Goal: Task Accomplishment & Management: Manage account settings

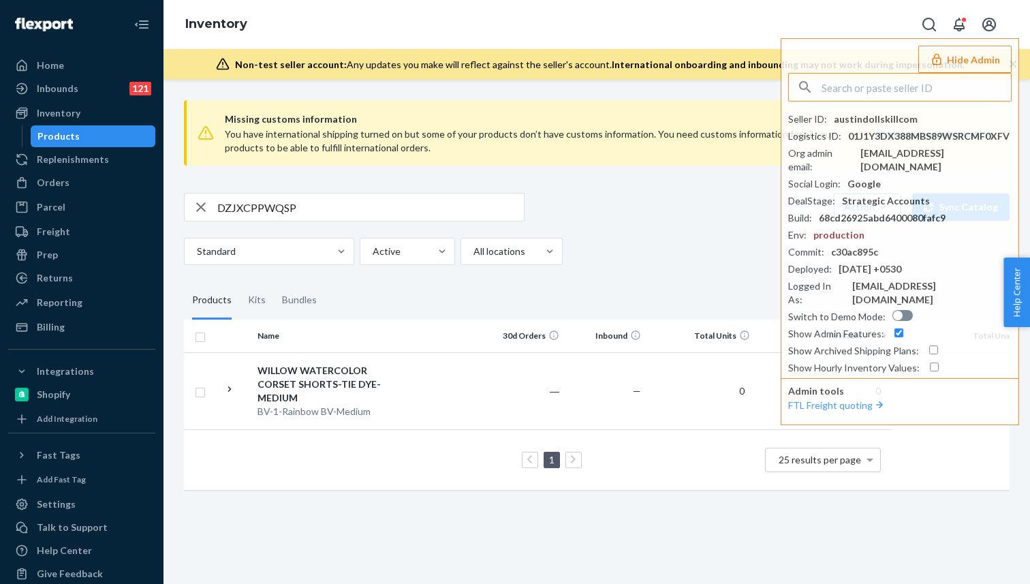
click at [869, 97] on input "text" at bounding box center [916, 87] width 189 height 27
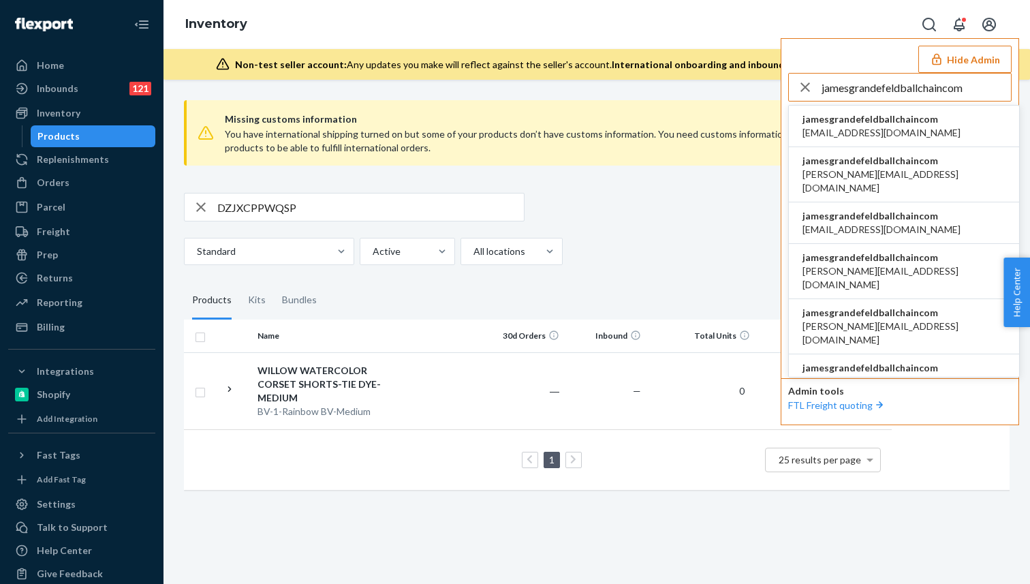
type input "jamesgrandefeldballchaincom"
click at [844, 129] on span "[EMAIL_ADDRESS][DOMAIN_NAME]" at bounding box center [881, 133] width 158 height 14
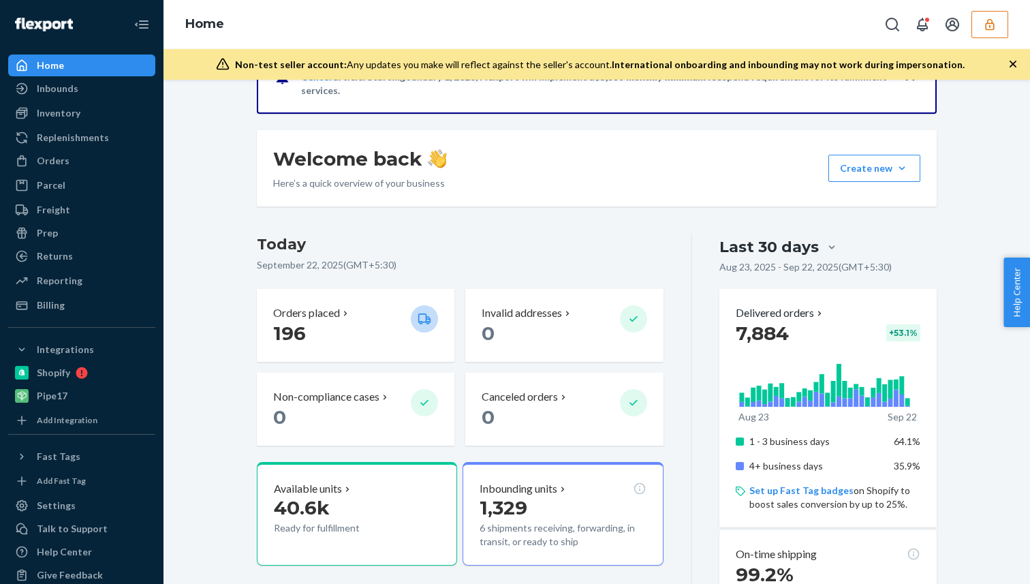
scroll to position [80, 0]
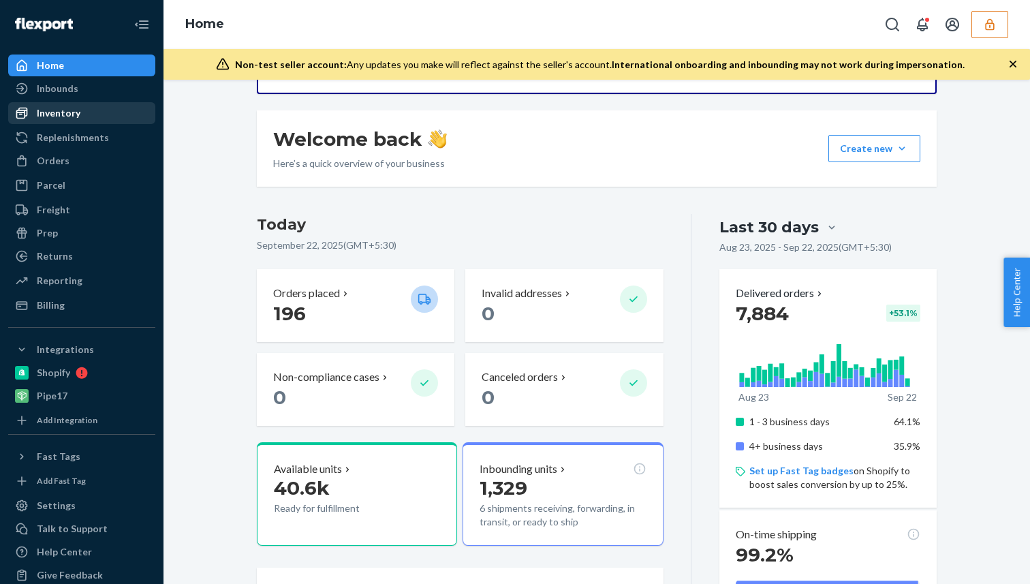
click at [67, 121] on div "Inventory" at bounding box center [82, 113] width 144 height 19
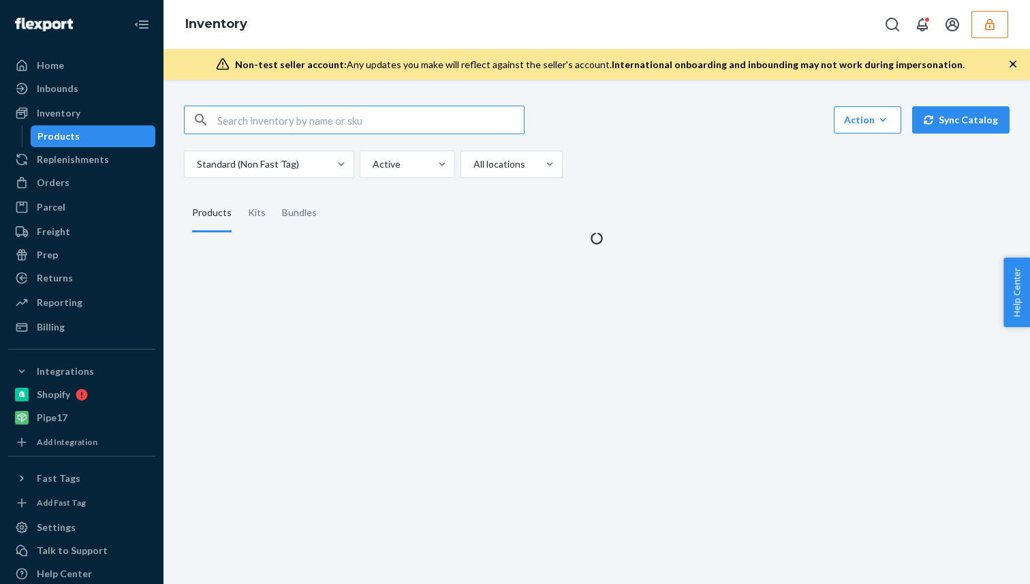
click at [303, 125] on input "text" at bounding box center [370, 119] width 307 height 27
type input "jamesgrandefeldballchaincom"
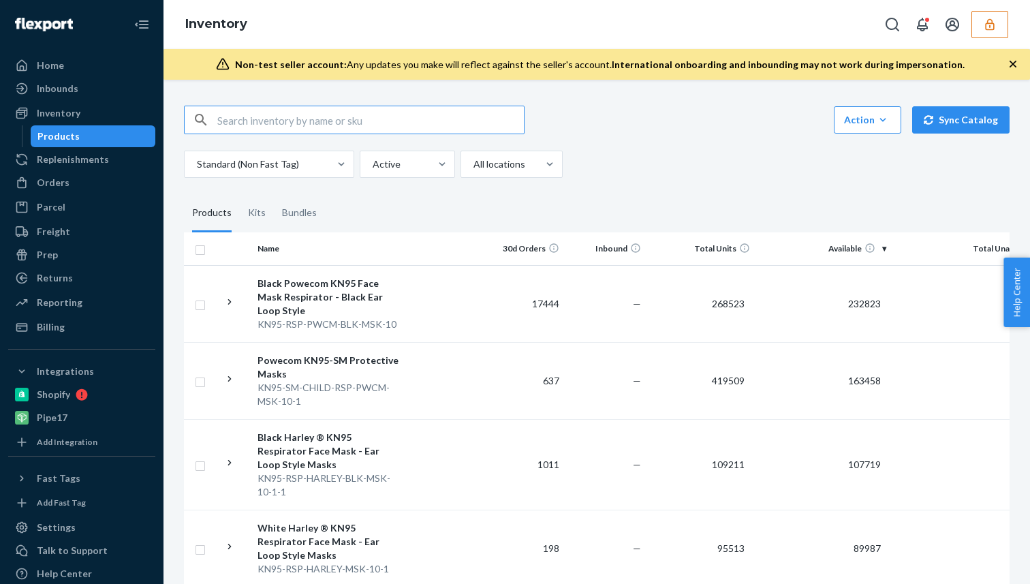
paste input "DHFDGMA7N9U"
type input "DHFDGMA7N9U"
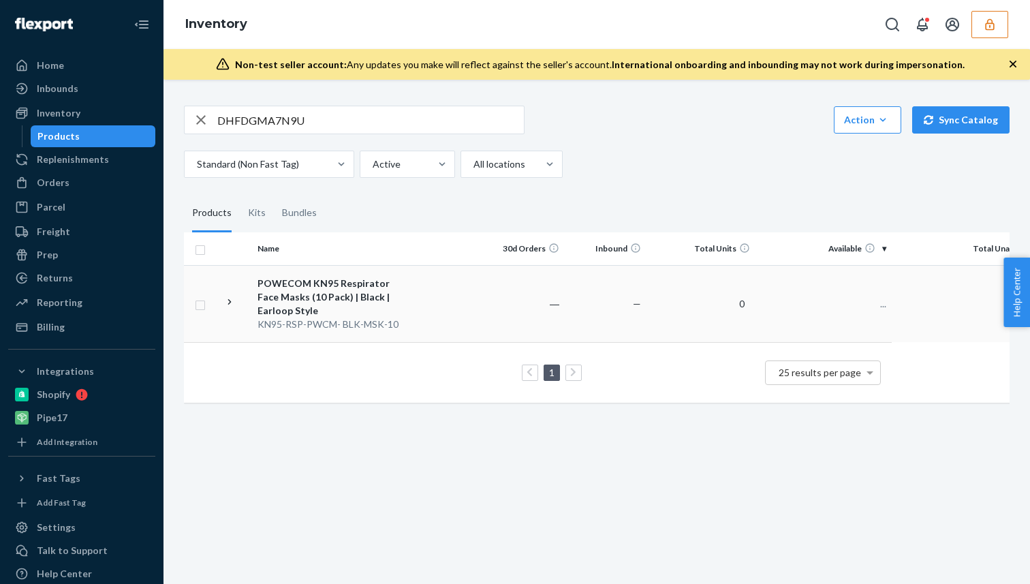
click at [322, 290] on div "POWECOM KN95 Respirator Face Masks (10 Pack) | Black | Earloop Style" at bounding box center [329, 297] width 142 height 41
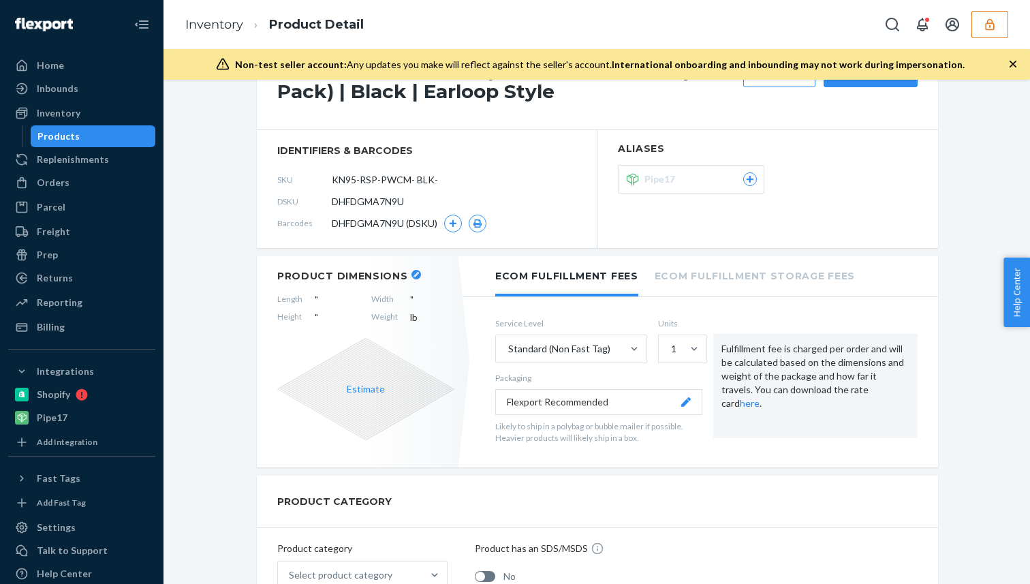
scroll to position [103, 0]
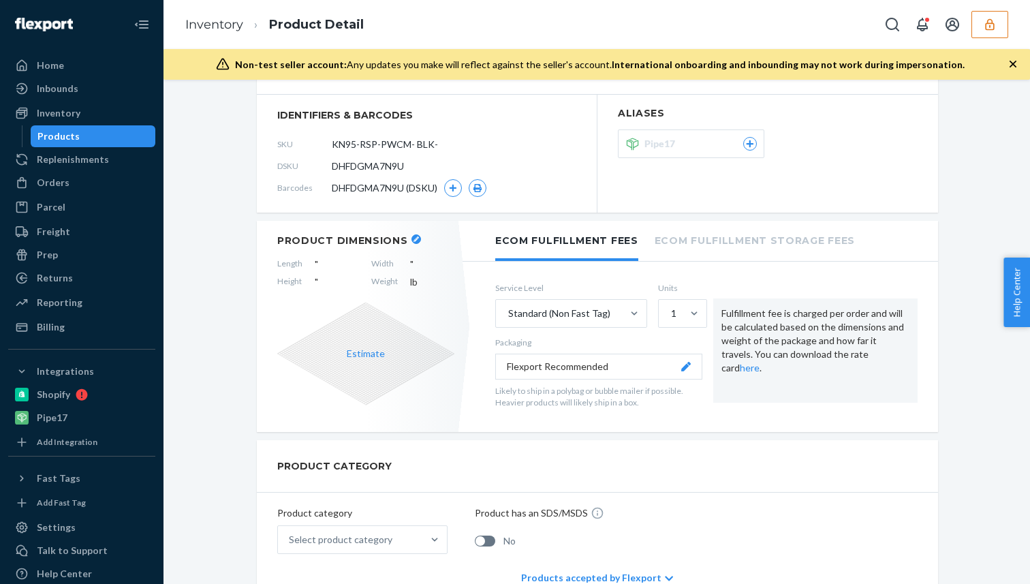
click at [745, 138] on div at bounding box center [750, 144] width 14 height 14
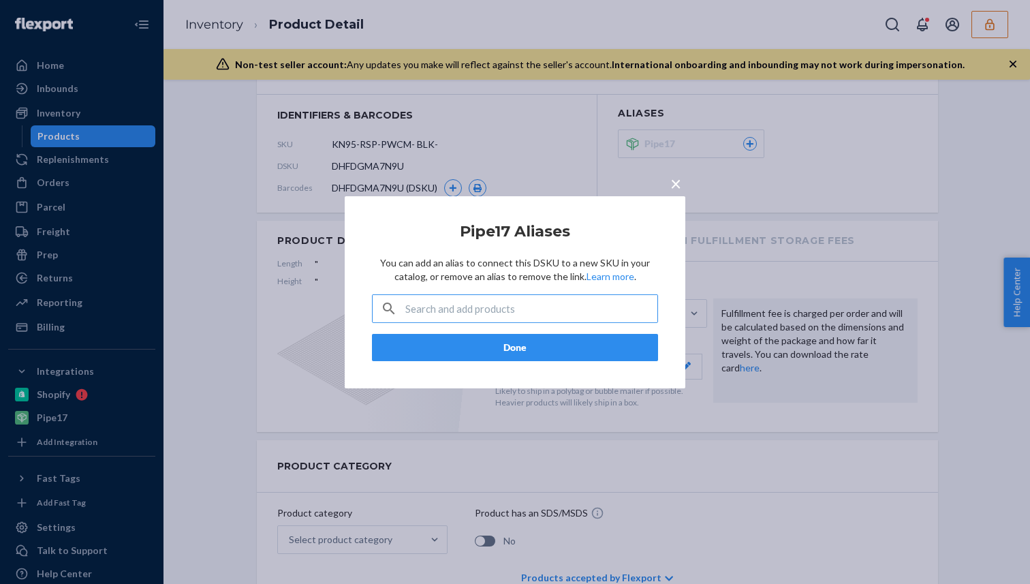
click at [674, 183] on span "×" at bounding box center [675, 182] width 11 height 23
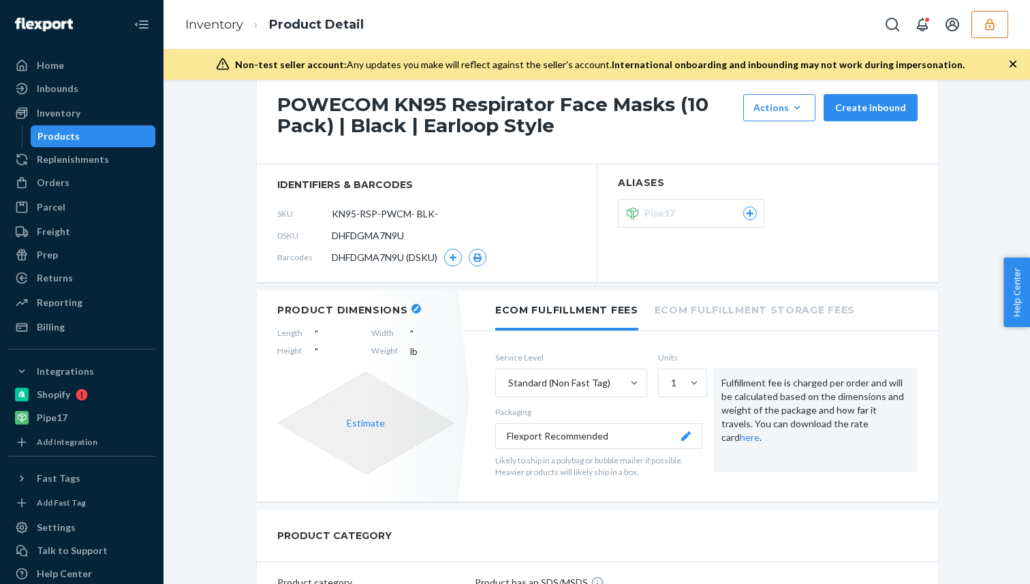
scroll to position [21, 0]
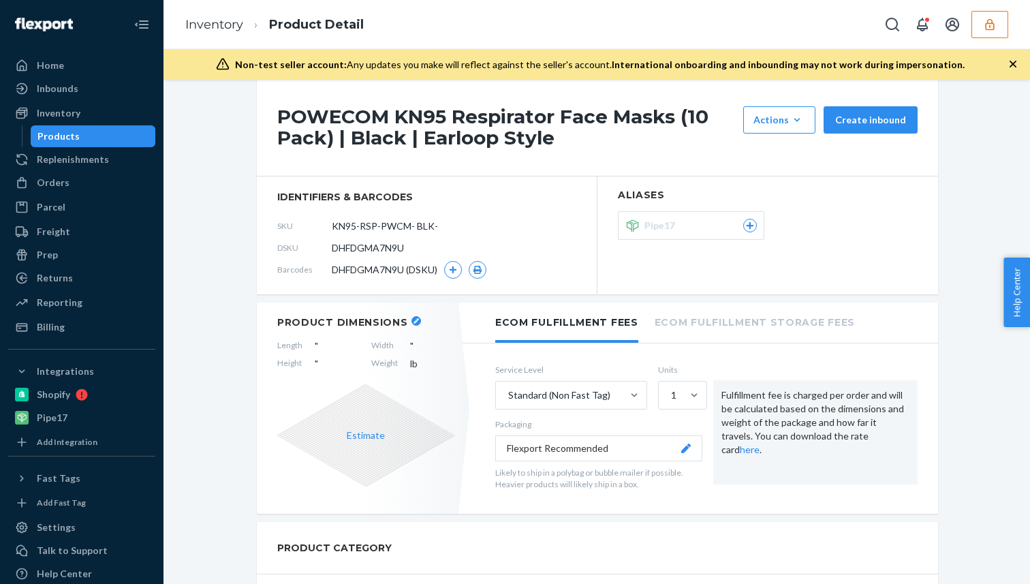
click at [501, 111] on h1 "POWECOM KN95 Respirator Face Masks (10 Pack) | Black | Earloop Style" at bounding box center [506, 127] width 459 height 42
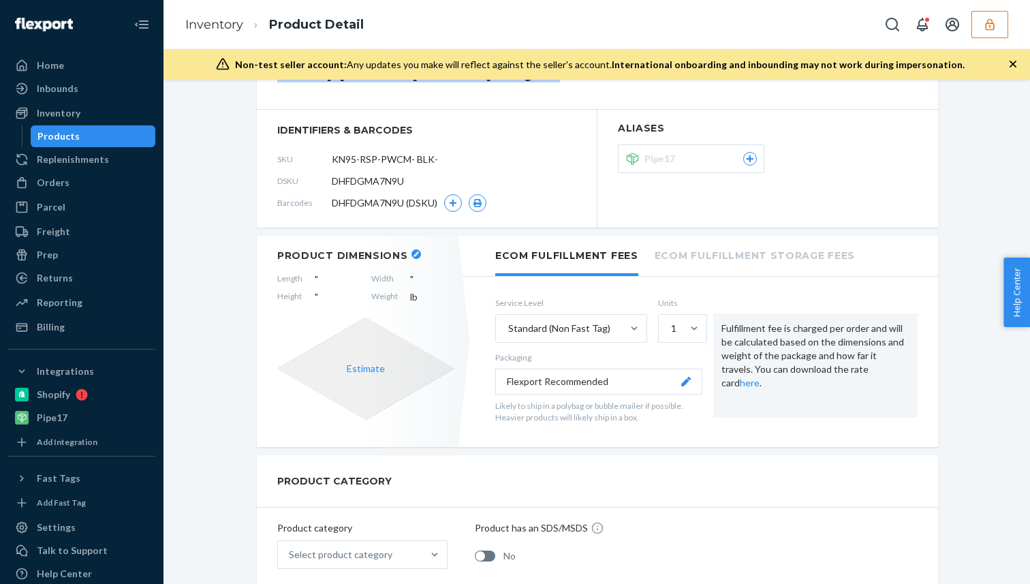
scroll to position [0, 0]
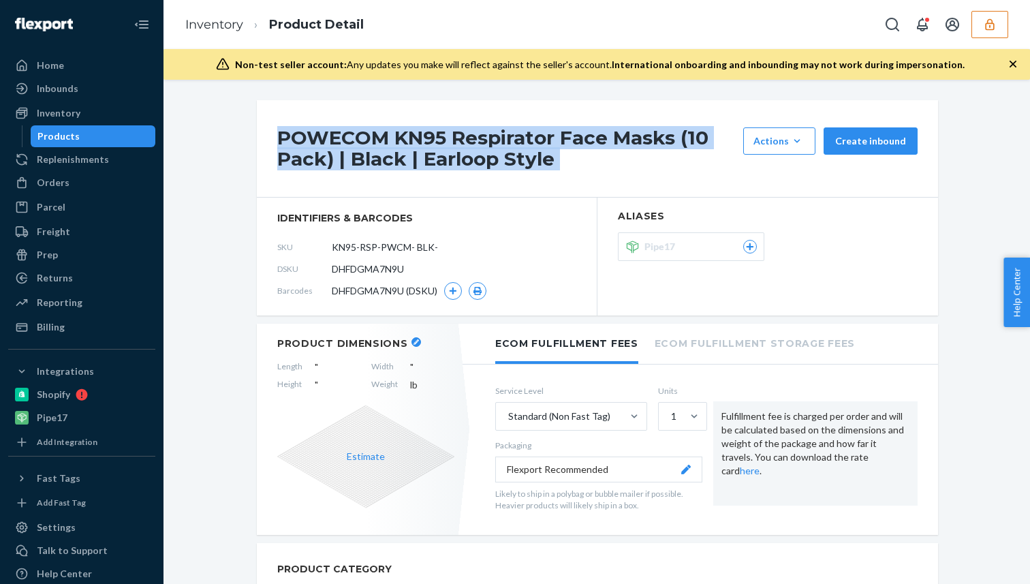
click at [1002, 17] on button "button" at bounding box center [989, 24] width 37 height 27
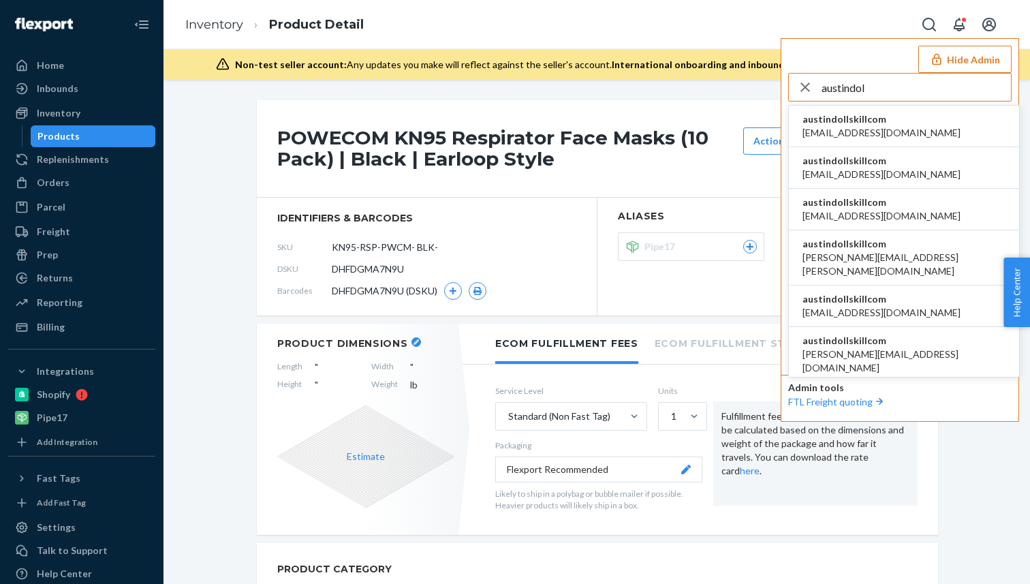
type input "austindol"
click at [883, 121] on span "austindollskillcom" at bounding box center [881, 119] width 158 height 14
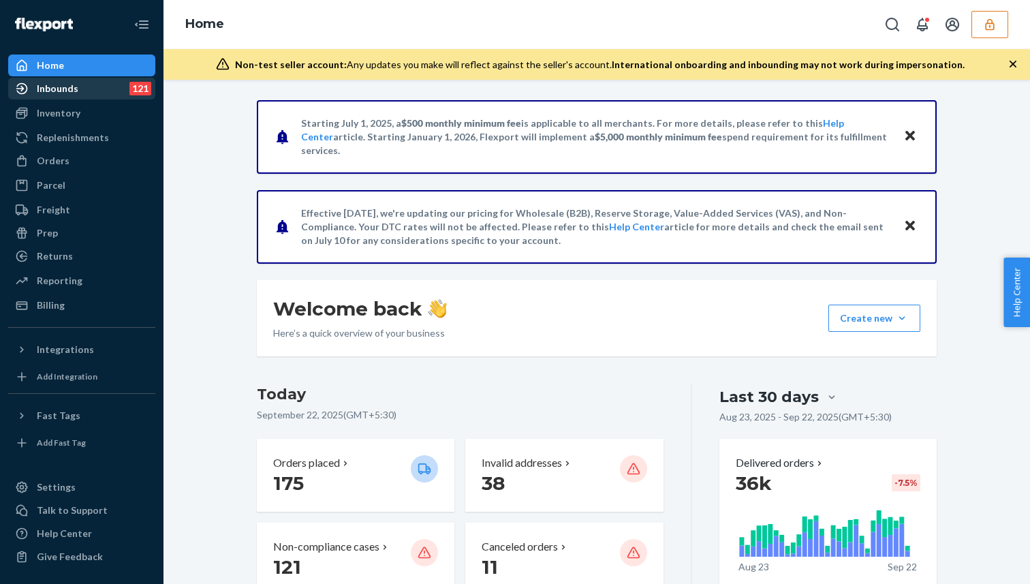
click at [47, 89] on div "Inbounds" at bounding box center [58, 89] width 42 height 14
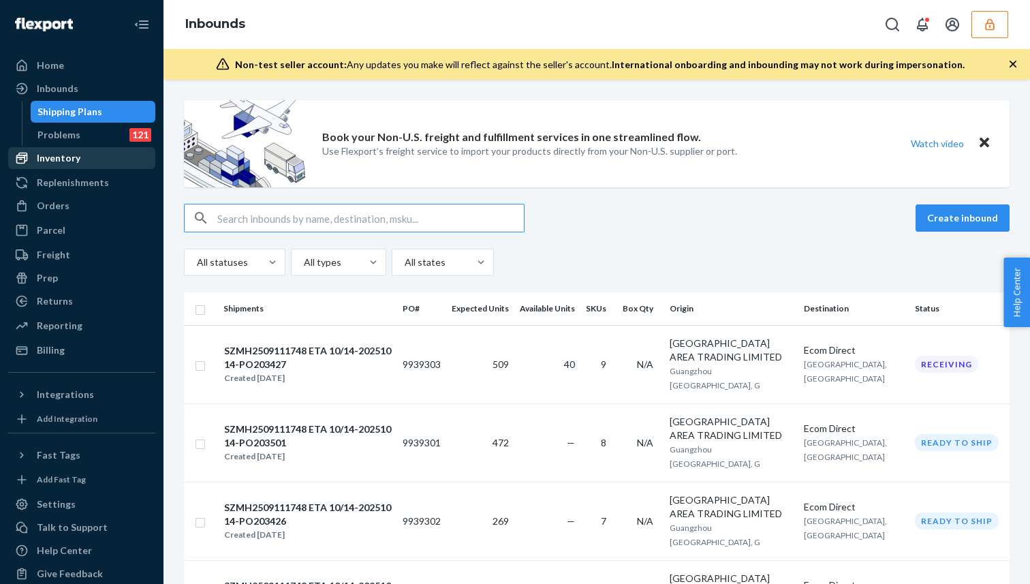
click at [108, 149] on div "Inventory" at bounding box center [82, 158] width 144 height 19
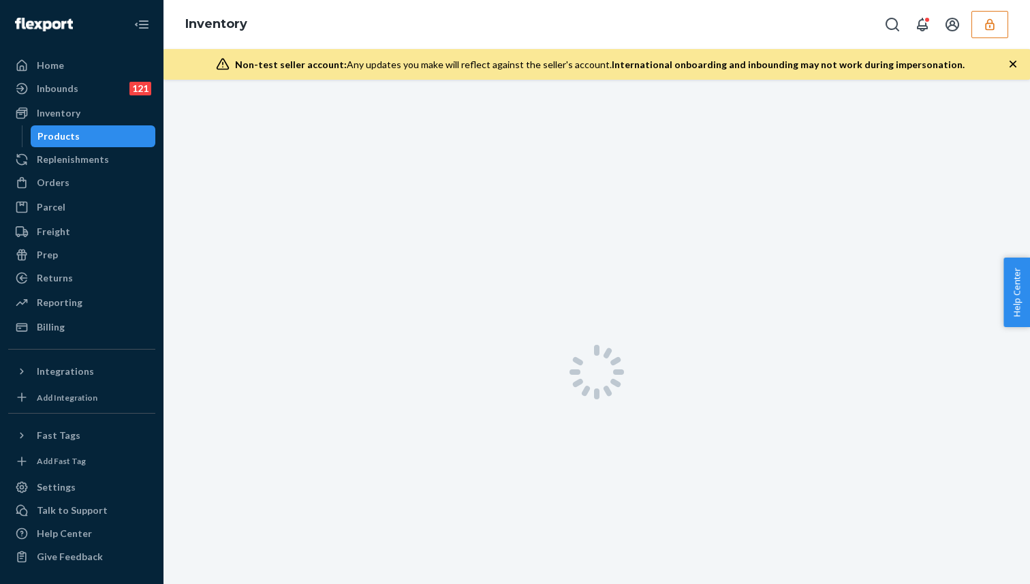
click at [131, 133] on div "Products" at bounding box center [93, 136] width 123 height 19
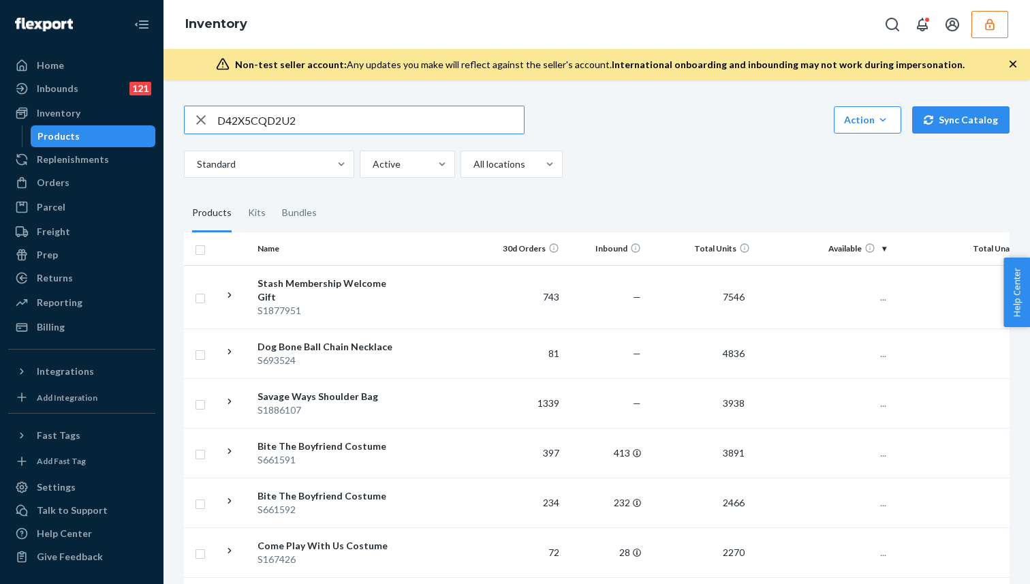
type input "D42X5CQD2U2"
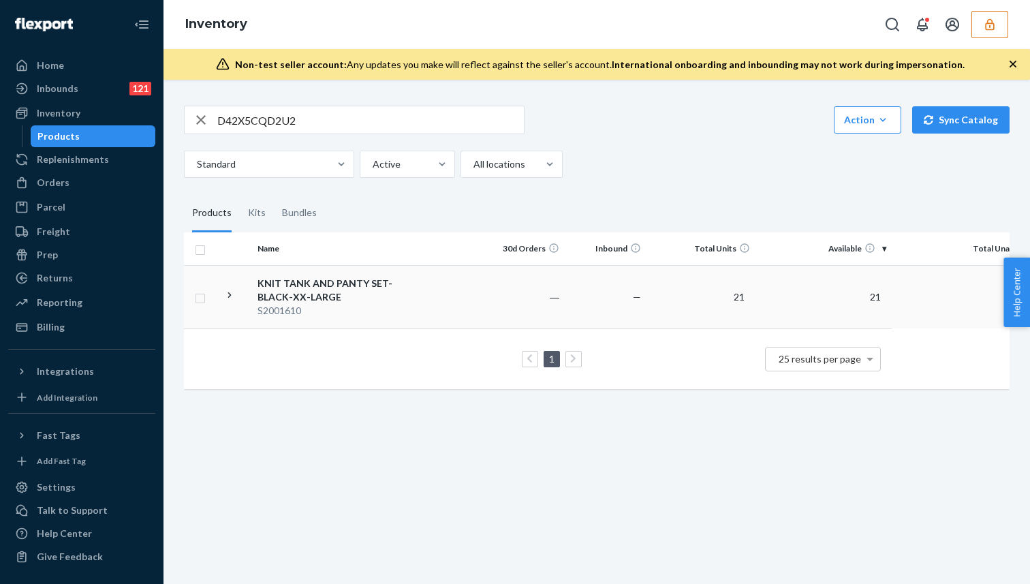
click at [384, 277] on div "KNIT TANK AND PANTY SET-BLACK-XX-LARGE" at bounding box center [329, 290] width 142 height 27
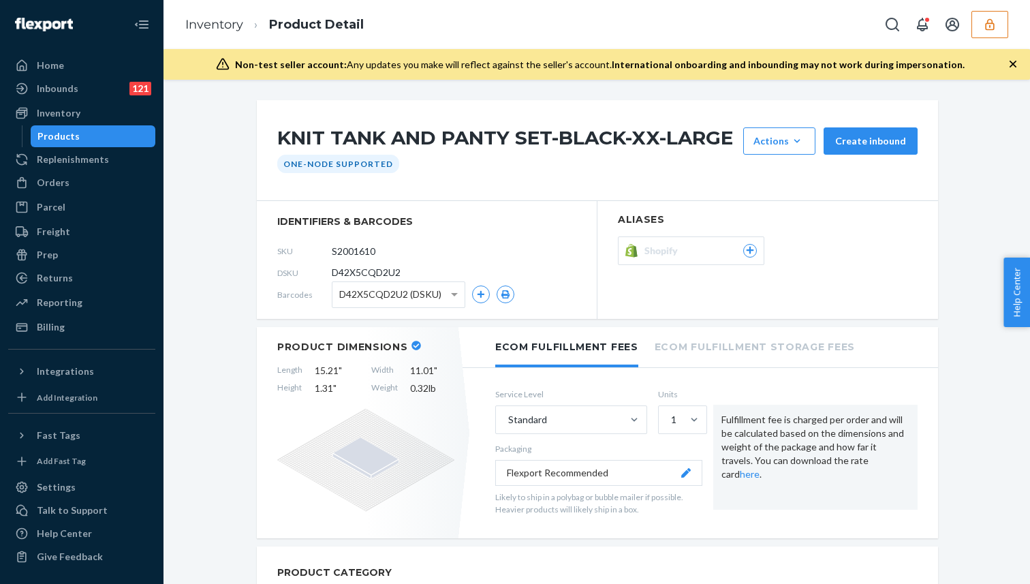
click at [743, 251] on div "Shopify" at bounding box center [700, 251] width 112 height 14
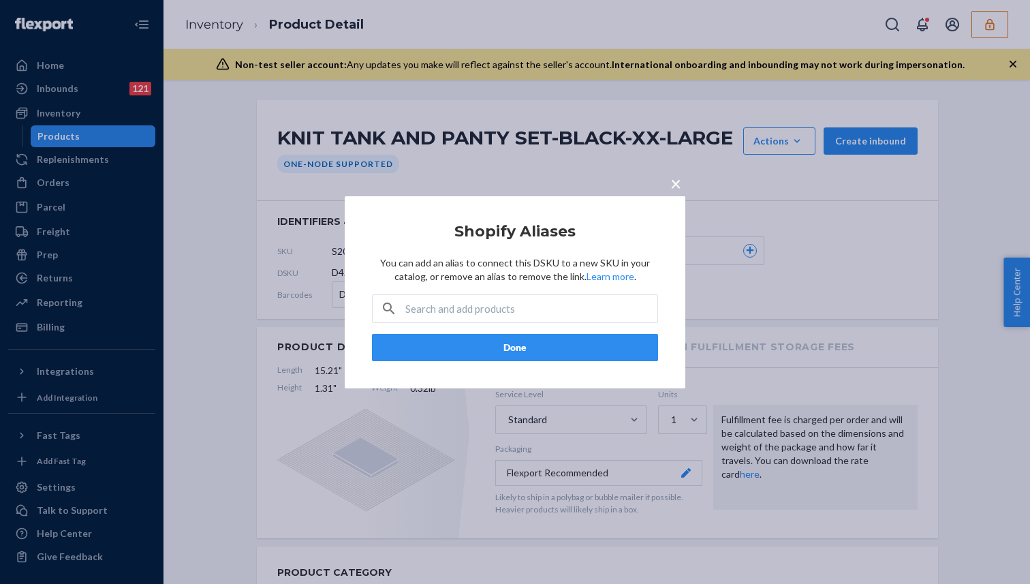
click at [674, 182] on span "×" at bounding box center [675, 182] width 11 height 23
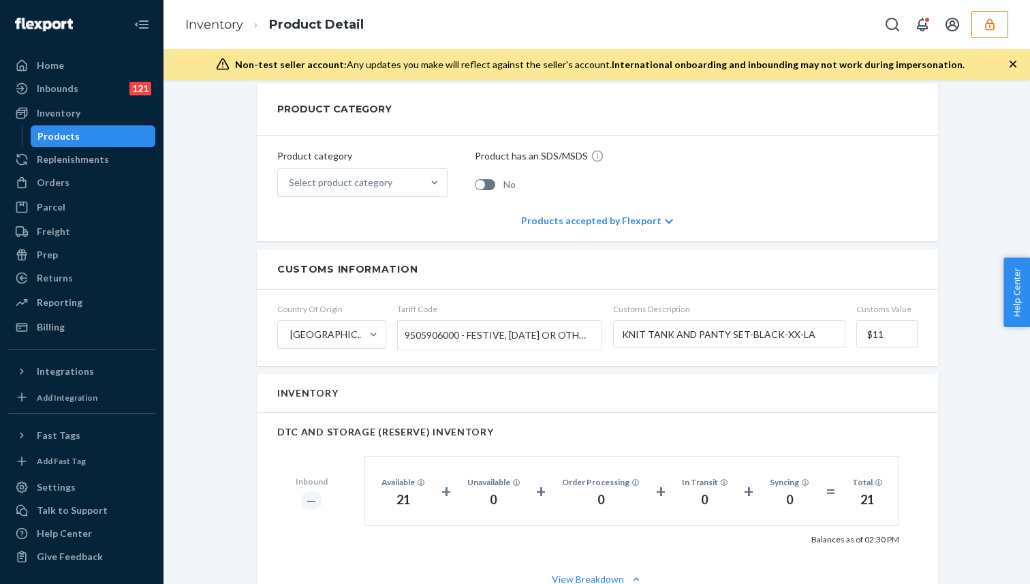
scroll to position [559, 0]
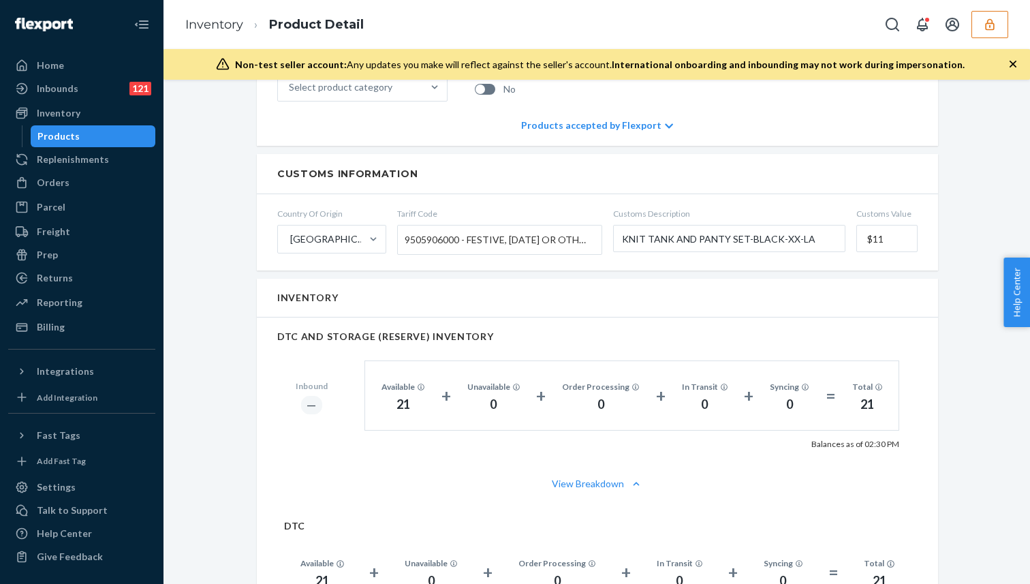
click at [542, 236] on span "9505906000 - FESTIVE, CARNIVAL OR OTHER ENTERTAINMENT ARTICLES, NESOI" at bounding box center [496, 239] width 183 height 23
click at [408, 236] on input "Tariff Code 9505906000 - FESTIVE, CARNIVAL OR OTHER ENTERTAINMENT ARTICLES, NES…" at bounding box center [406, 240] width 3 height 25
click at [542, 236] on span "9505906000 - FESTIVE, CARNIVAL OR OTHER ENTERTAINMENT ARTICLES, NESOI" at bounding box center [496, 239] width 183 height 23
click at [408, 236] on input "Tariff Code 9505906000 - FESTIVE, CARNIVAL OR OTHER ENTERTAINMENT ARTICLES, NES…" at bounding box center [406, 240] width 3 height 25
click at [542, 236] on span "9505906000 - FESTIVE, CARNIVAL OR OTHER ENTERTAINMENT ARTICLES, NESOI" at bounding box center [496, 239] width 183 height 23
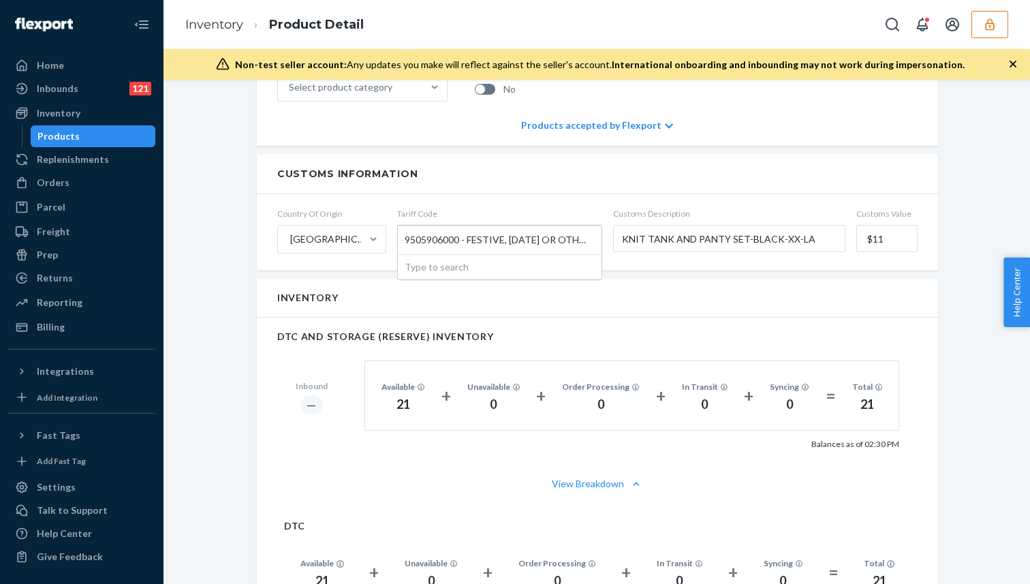
click at [408, 236] on input "Tariff Code 9505906000 - FESTIVE, CARNIVAL OR OTHER ENTERTAINMENT ARTICLES, NES…" at bounding box center [406, 240] width 3 height 25
click at [520, 235] on span "9505906000 - FESTIVE, CARNIVAL OR OTHER ENTERTAINMENT ARTICLES, NESOI" at bounding box center [496, 239] width 183 height 23
click at [408, 235] on input "Tariff Code 9505906000 - FESTIVE, CARNIVAL OR OTHER ENTERTAINMENT ARTICLES, NES…" at bounding box center [406, 240] width 3 height 25
click at [520, 235] on span "9505906000 - FESTIVE, CARNIVAL OR OTHER ENTERTAINMENT ARTICLES, NESOI" at bounding box center [496, 239] width 183 height 23
click at [408, 235] on input "Tariff Code 9505906000 - FESTIVE, CARNIVAL OR OTHER ENTERTAINMENT ARTICLES, NES…" at bounding box center [406, 240] width 3 height 25
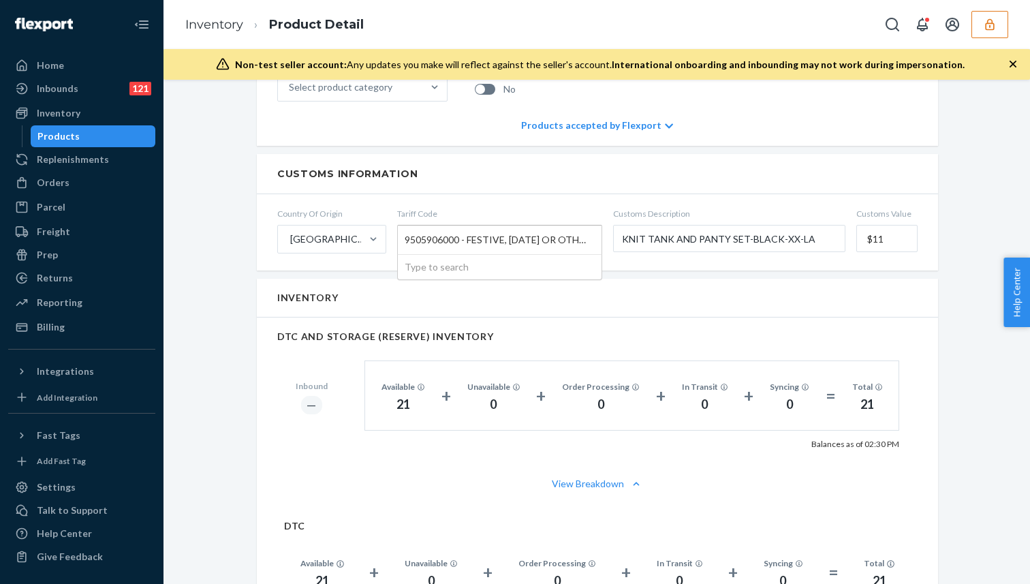
click at [520, 235] on span "9505906000 - FESTIVE, CARNIVAL OR OTHER ENTERTAINMENT ARTICLES, NESOI" at bounding box center [496, 239] width 183 height 23
click at [408, 235] on input "Tariff Code 9505906000 - FESTIVE, CARNIVAL OR OTHER ENTERTAINMENT ARTICLES, NES…" at bounding box center [406, 240] width 3 height 25
click at [206, 167] on div "KNIT TANK AND PANTY SET-BLACK-XX-LARGE Actions Add components Hide Request remo…" at bounding box center [597, 397] width 846 height 1711
